Goal: Task Accomplishment & Management: Use online tool/utility

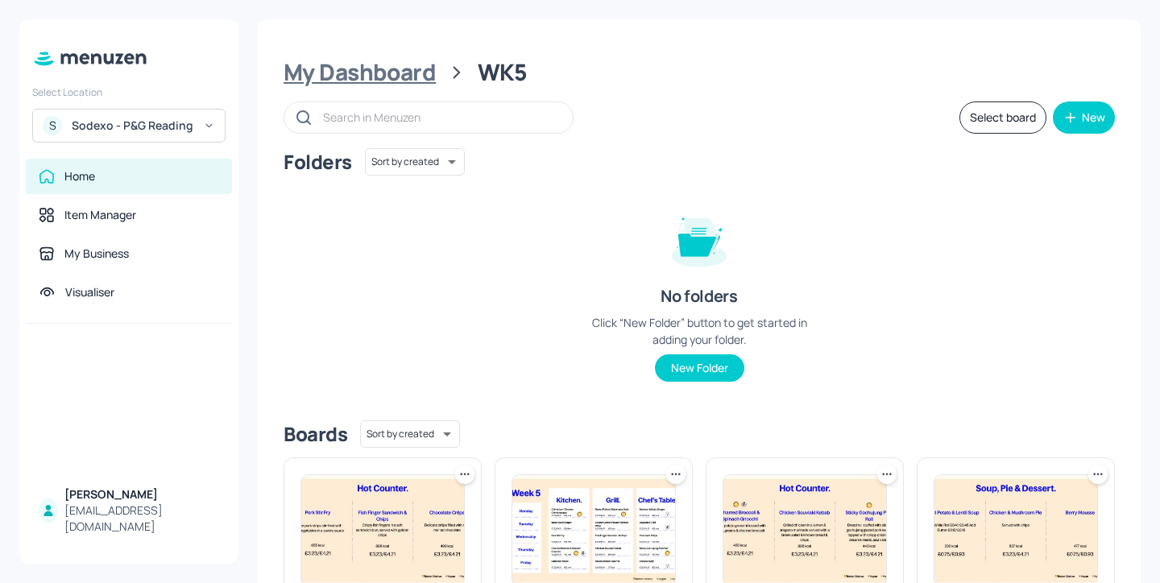
click at [393, 58] on div "My Dashboard" at bounding box center [360, 72] width 152 height 29
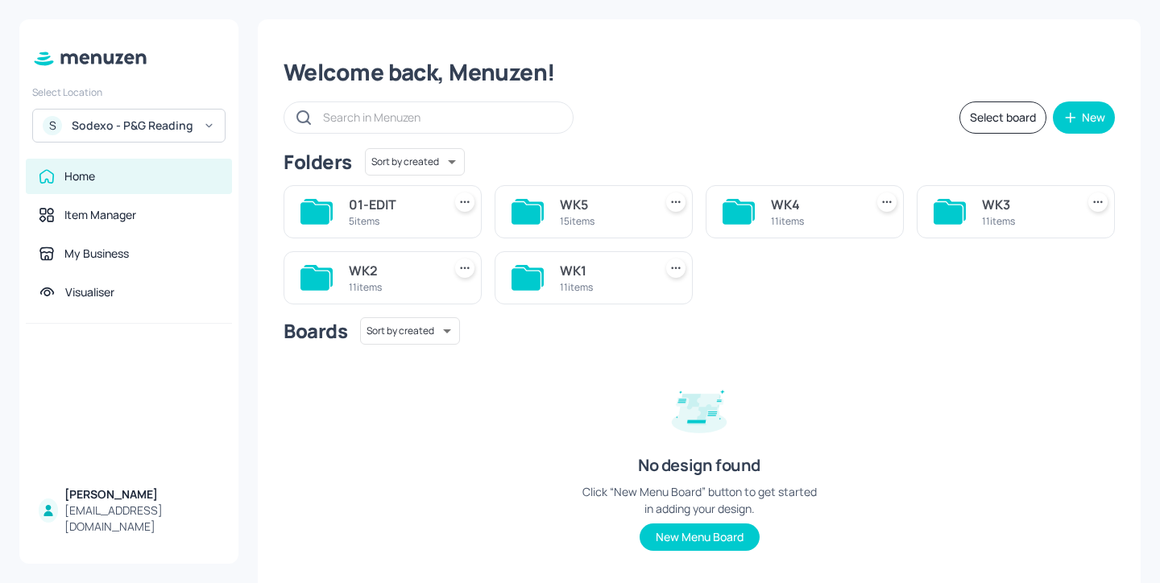
click at [545, 282] on div "WK1 11 items" at bounding box center [594, 277] width 198 height 53
click at [587, 282] on div "11 items" at bounding box center [603, 287] width 87 height 14
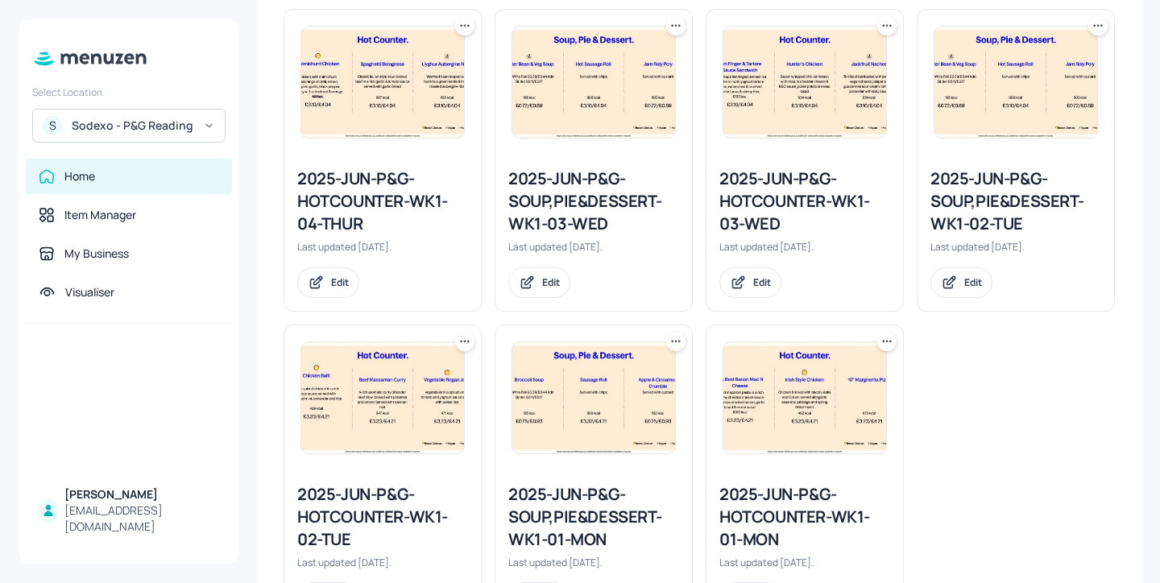
scroll to position [846, 0]
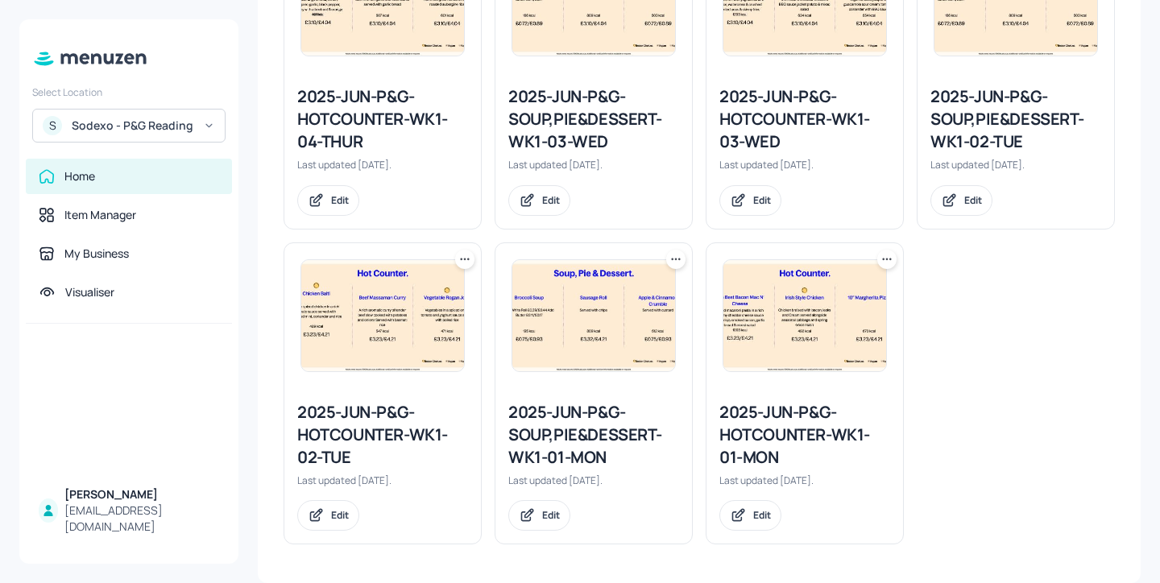
click at [423, 442] on div "2025-JUN-P&G-HOTCOUNTER-WK1-02-TUE" at bounding box center [382, 435] width 171 height 68
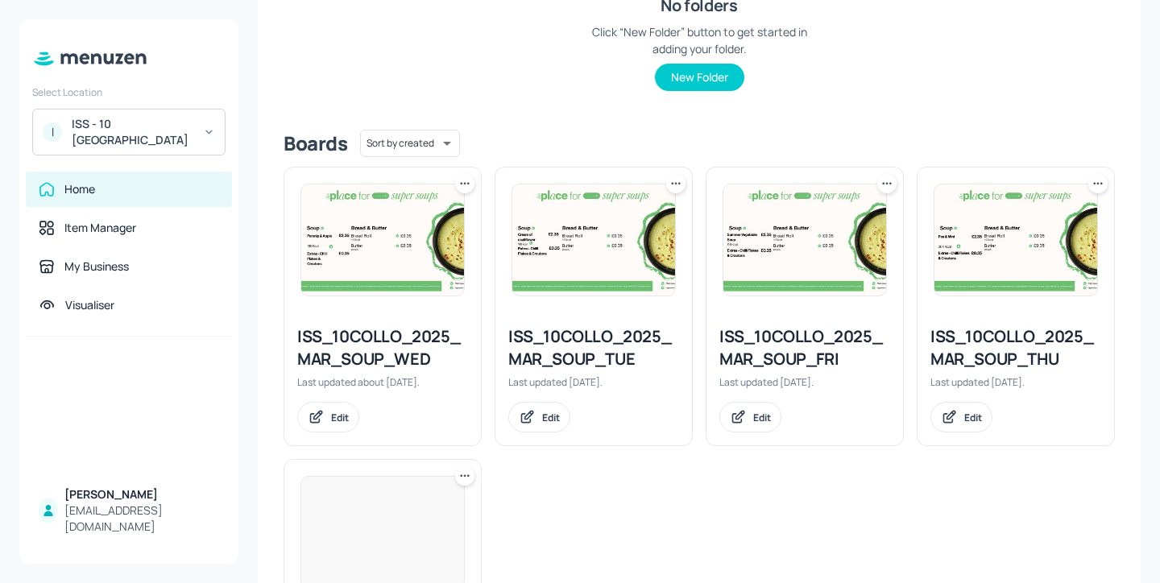
scroll to position [386, 0]
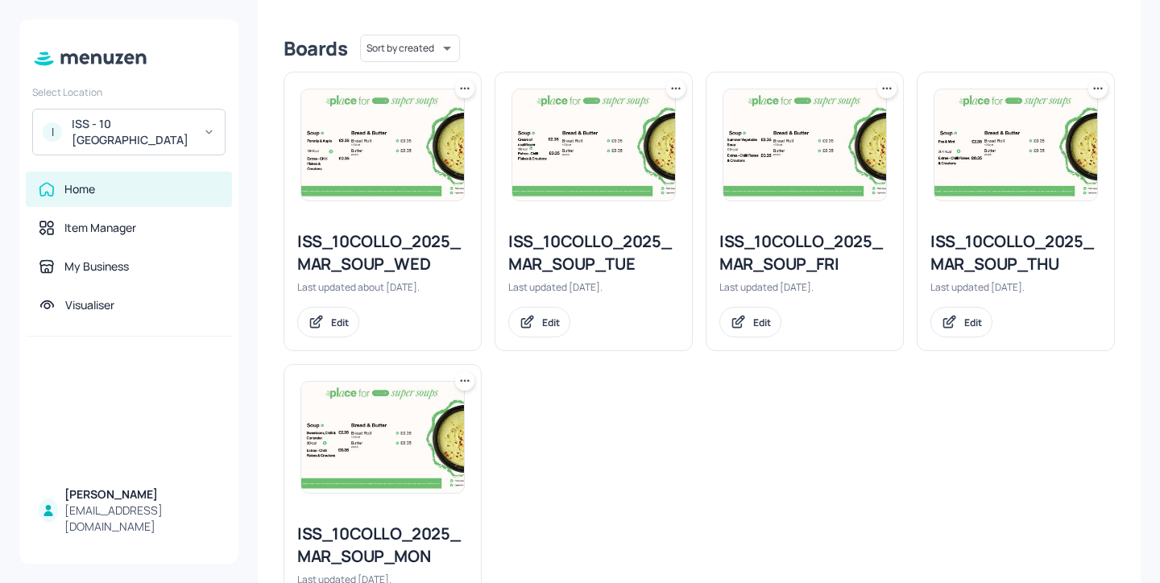
click at [616, 266] on div "ISS_10COLLO_2025_MAR_SOUP_TUE" at bounding box center [593, 252] width 171 height 45
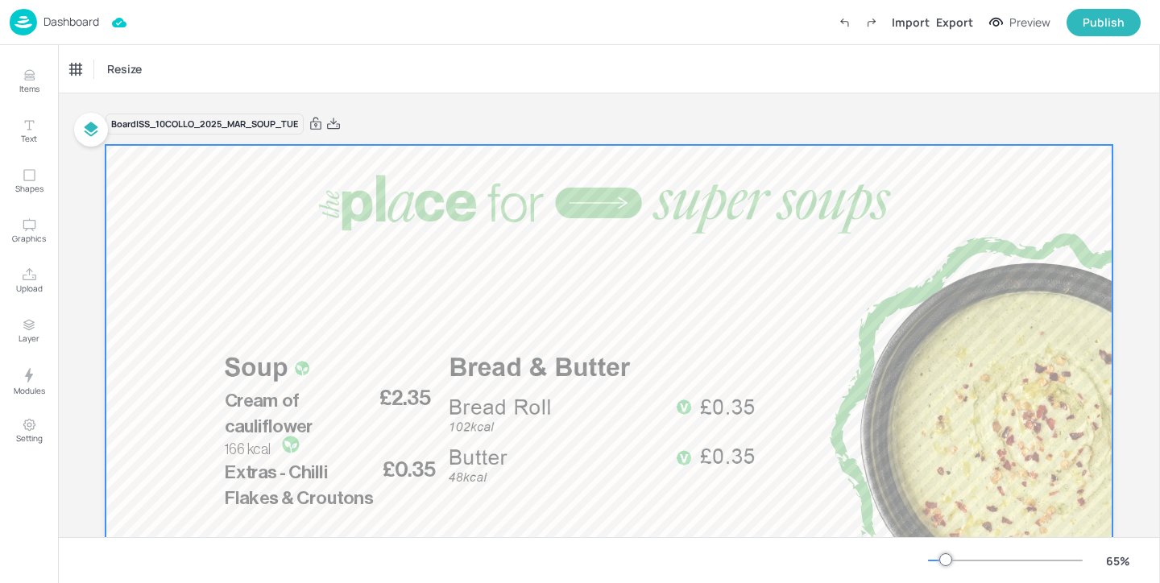
scroll to position [214, 0]
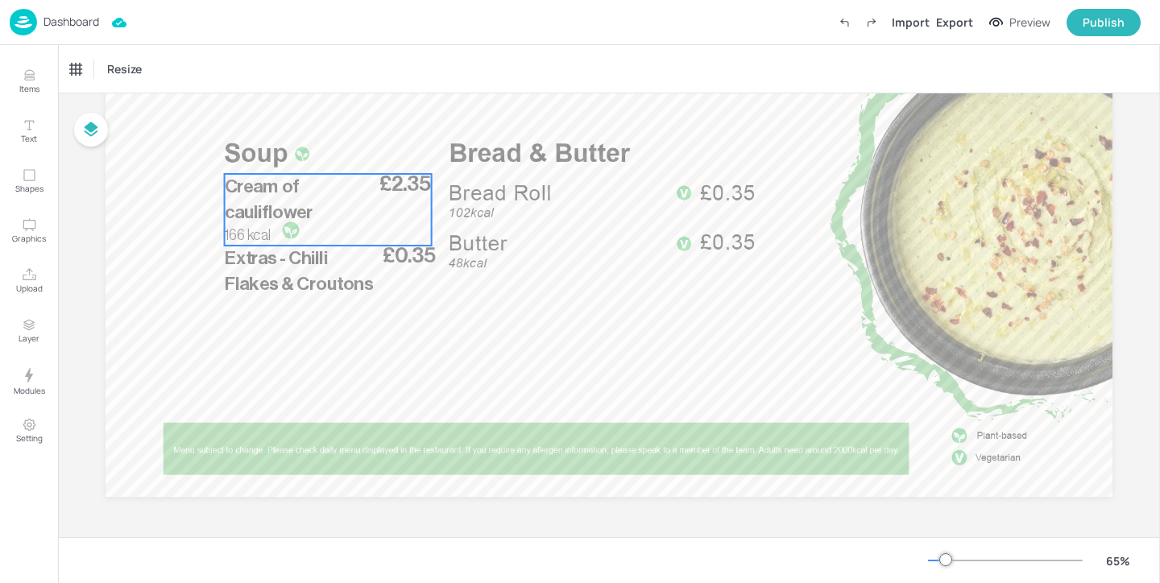
click at [301, 233] on div at bounding box center [291, 230] width 28 height 19
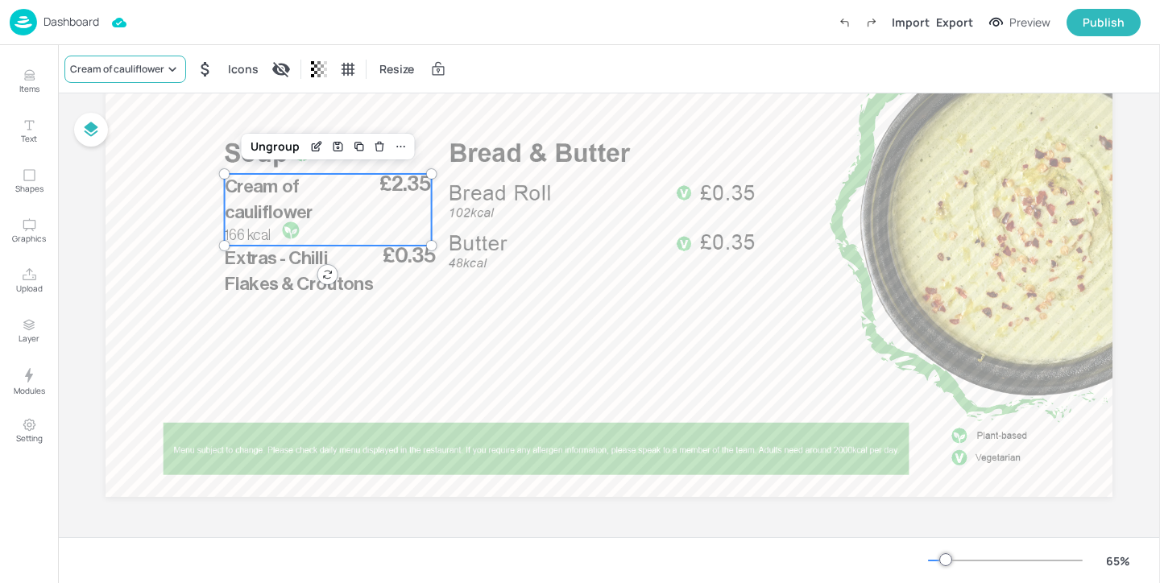
click at [117, 67] on div "Cream of cauliflower" at bounding box center [117, 69] width 94 height 15
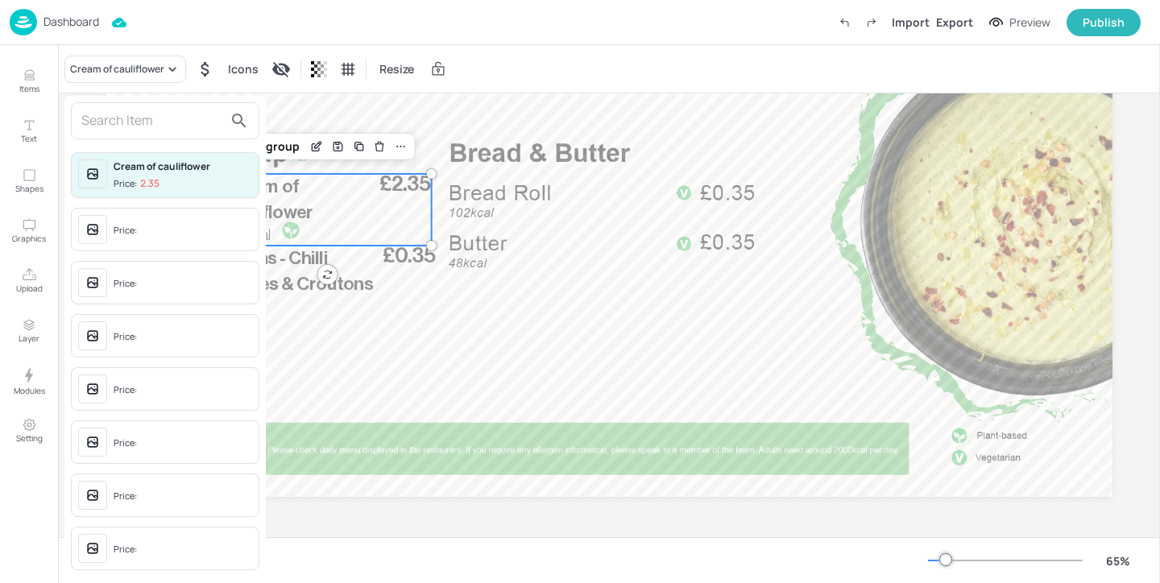
click at [155, 109] on input "text" at bounding box center [152, 121] width 142 height 26
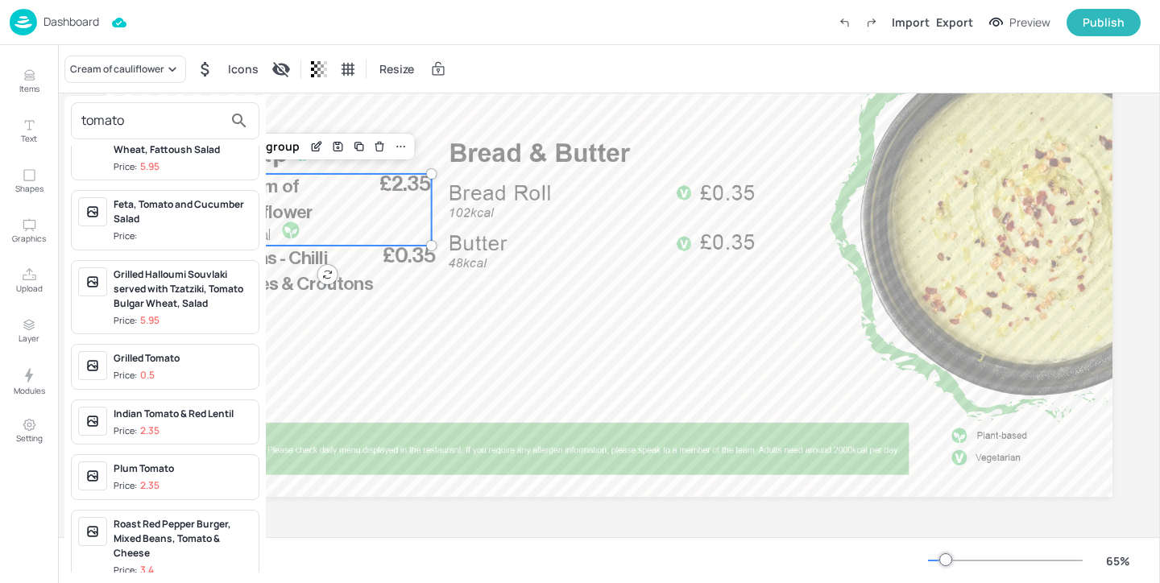
scroll to position [183, 0]
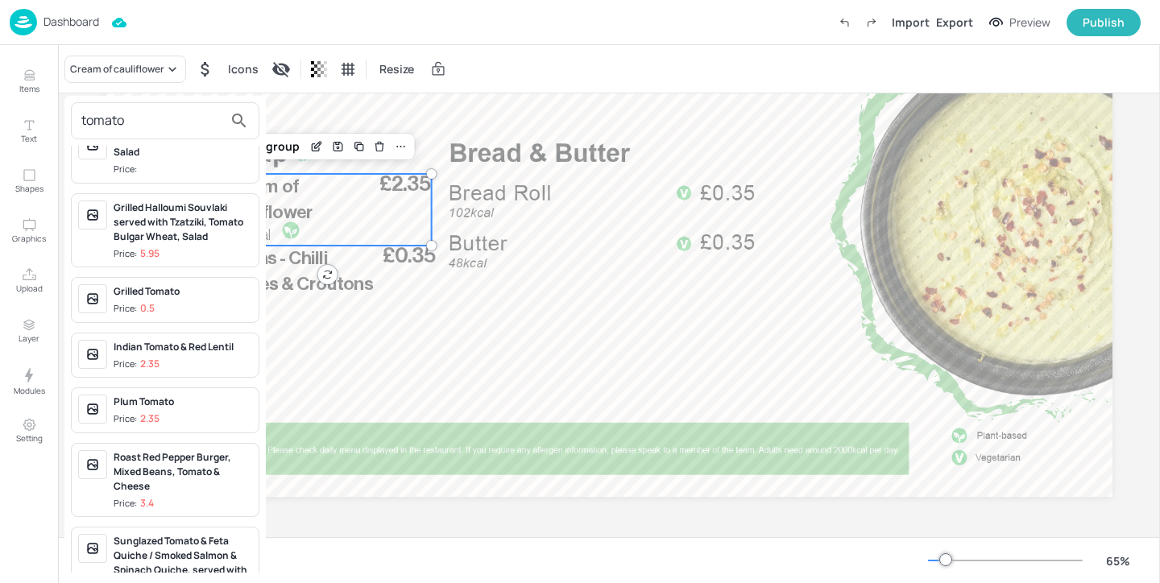
type input "tomato"
click at [193, 411] on div "Plum Tomato Price: 2.35" at bounding box center [183, 410] width 139 height 31
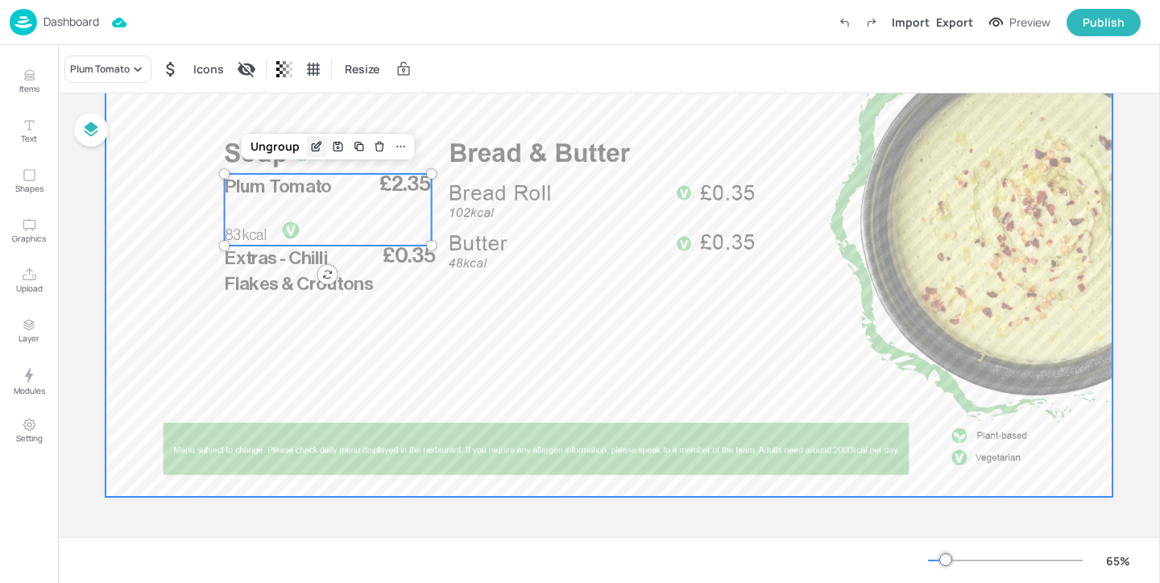
click at [314, 141] on icon "Edit Item" at bounding box center [317, 146] width 14 height 13
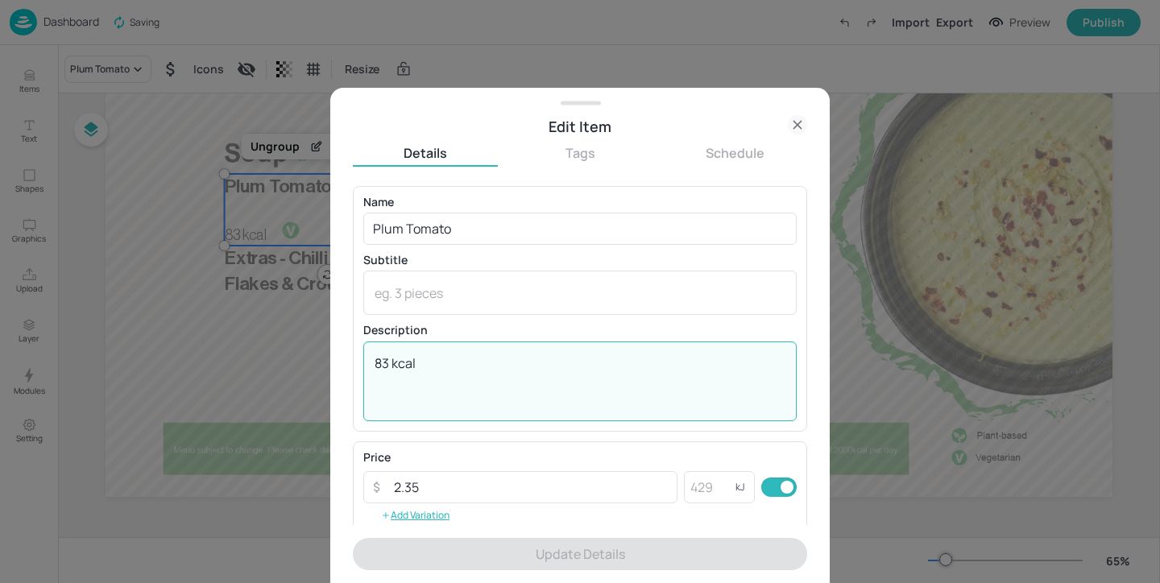
drag, startPoint x: 387, startPoint y: 359, endPoint x: 349, endPoint y: 359, distance: 37.9
click at [349, 359] on div "Edit Item Details Tags Schedule Name Plum Tomato ​ Subtitle x ​ Description 83 …" at bounding box center [580, 336] width 500 height 496
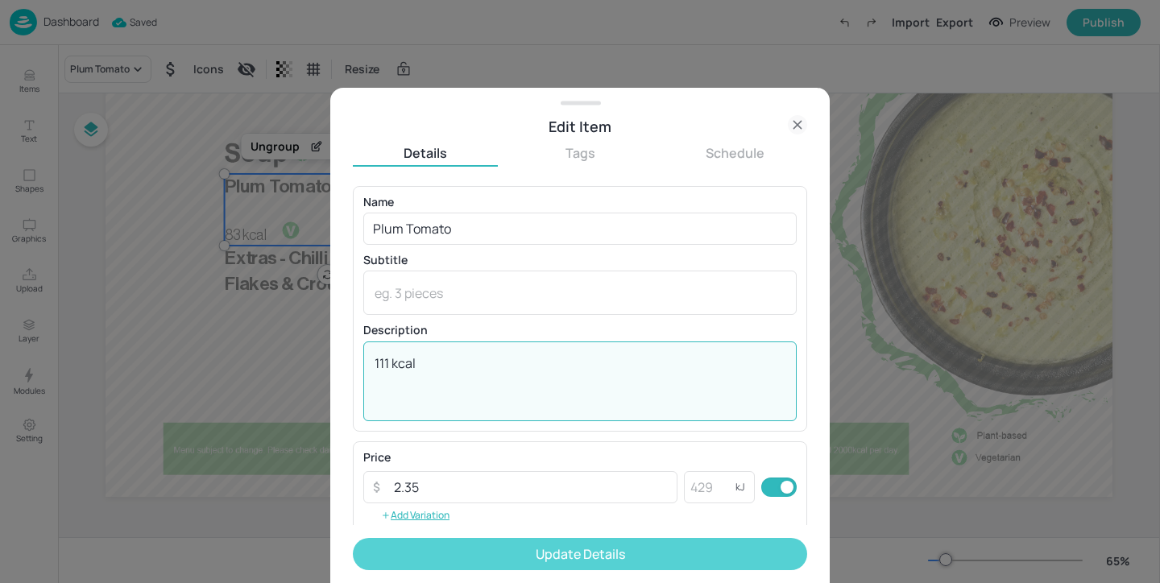
type textarea "111 kcal"
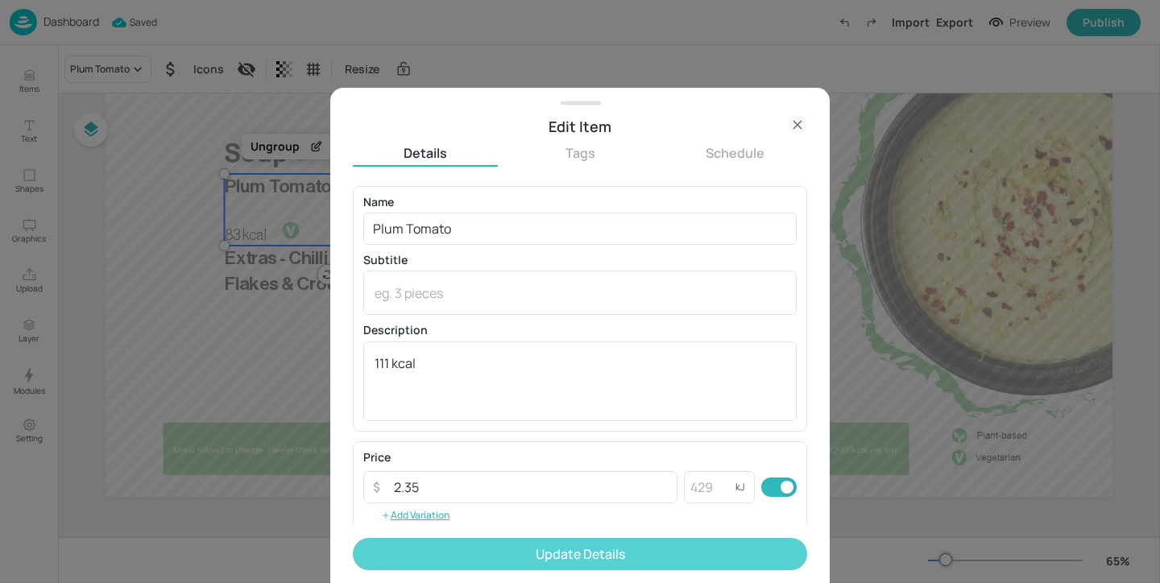
click at [484, 548] on button "Update Details" at bounding box center [580, 554] width 454 height 32
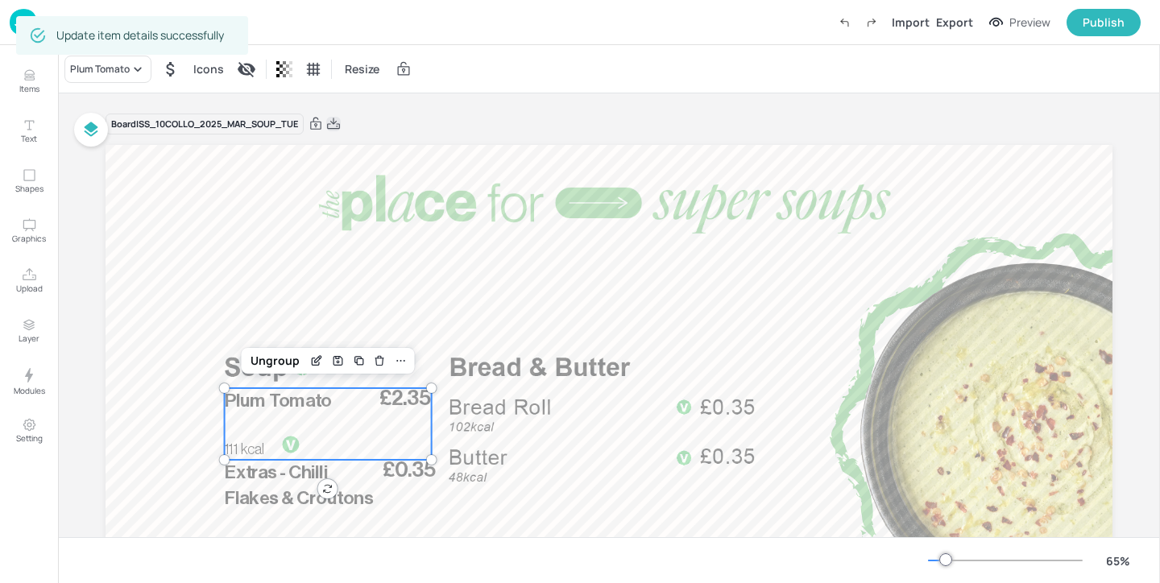
click at [336, 121] on icon at bounding box center [333, 123] width 13 height 11
